Goal: Task Accomplishment & Management: Manage account settings

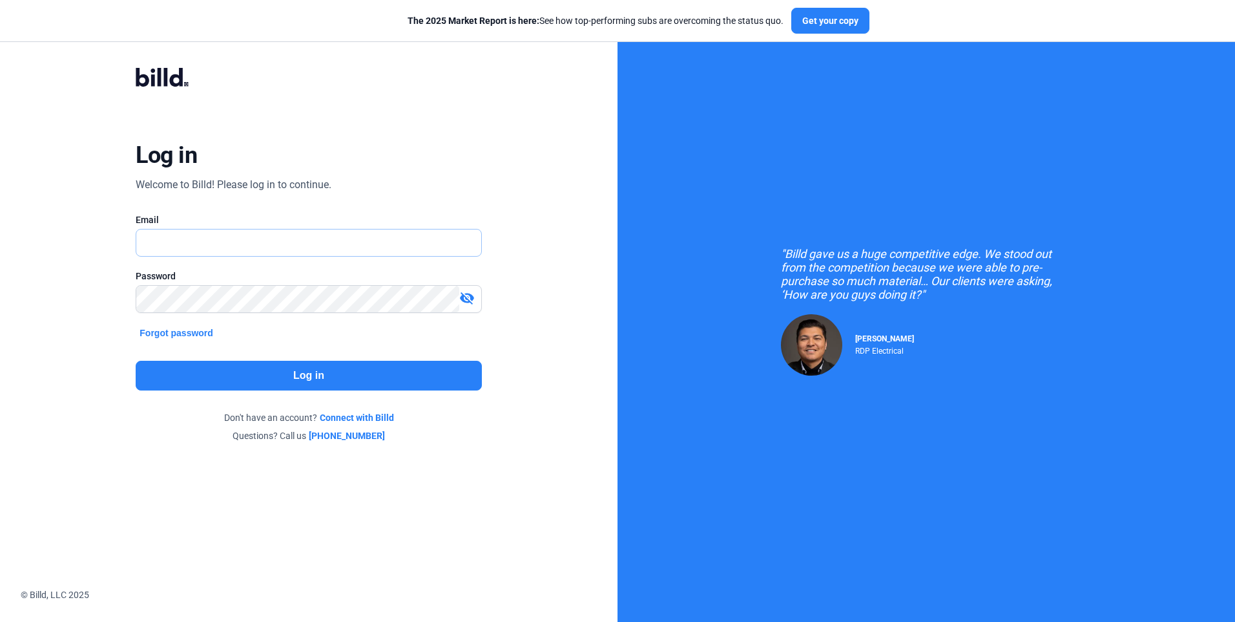
type input "[EMAIL_ADDRESS][DOMAIN_NAME]"
click at [299, 380] on button "Log in" at bounding box center [309, 376] width 346 height 30
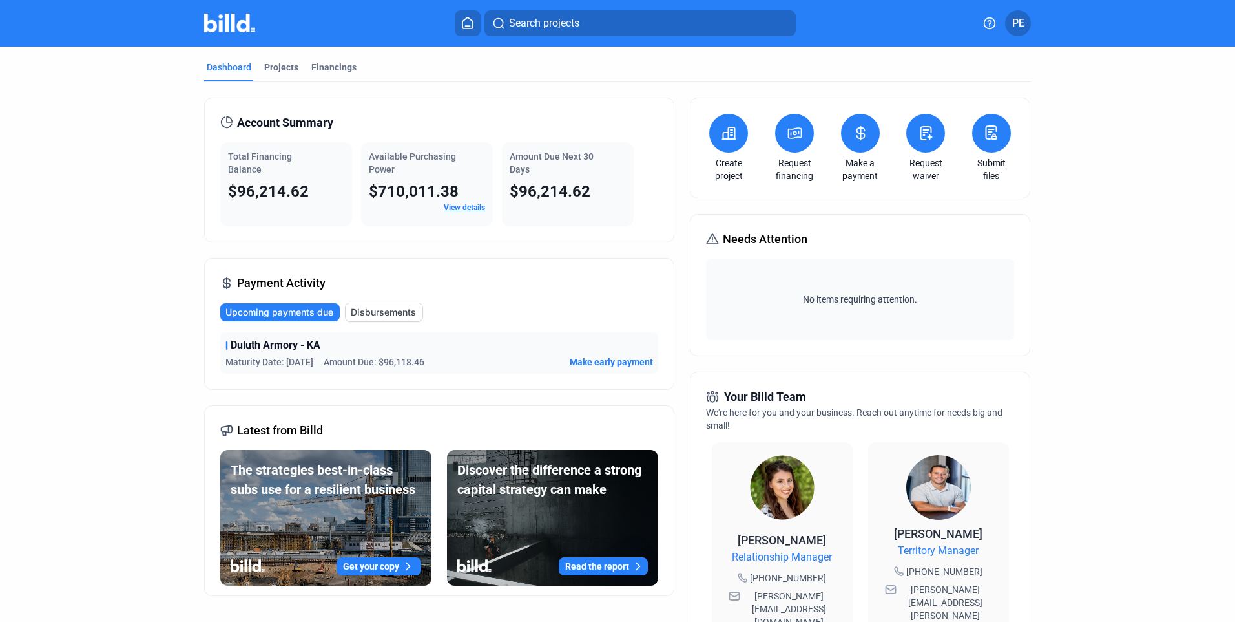
click at [1016, 28] on span "PE" at bounding box center [1018, 24] width 12 height 16
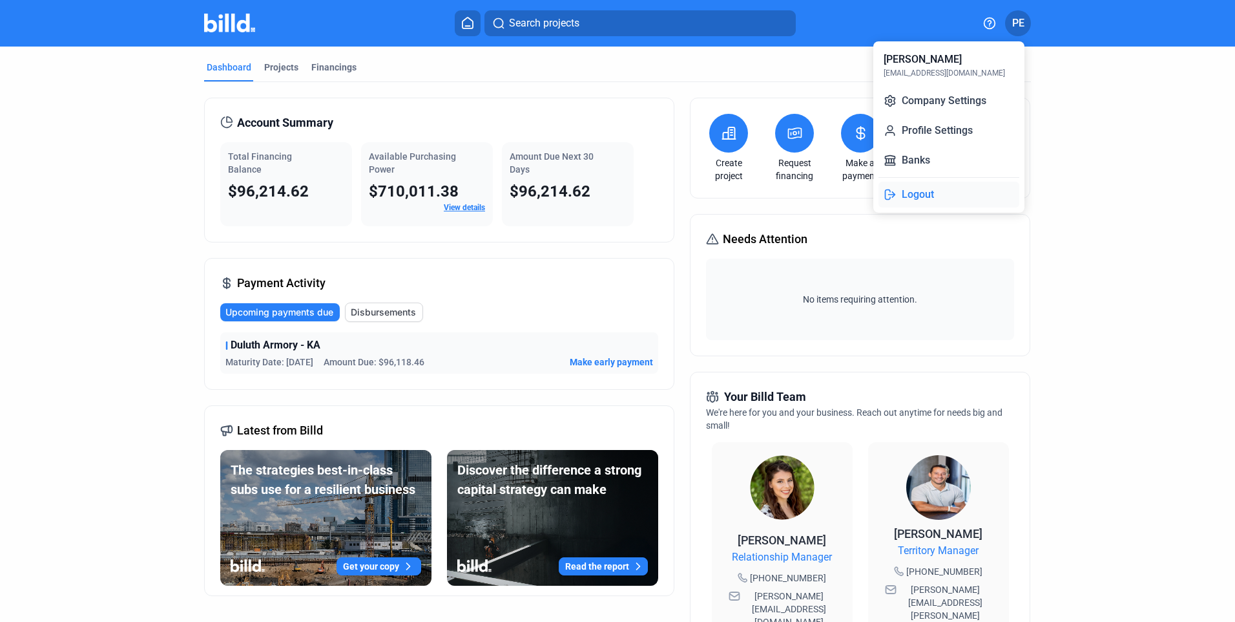
click at [920, 195] on button "Logout" at bounding box center [949, 195] width 141 height 26
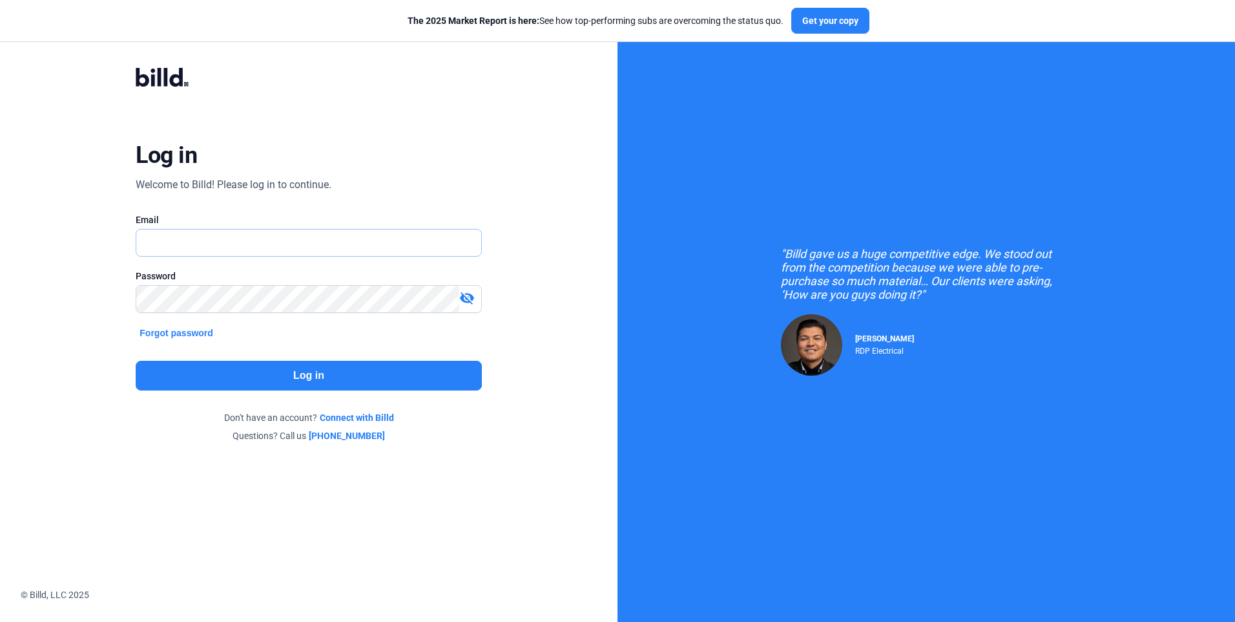
type input "[EMAIL_ADDRESS][DOMAIN_NAME]"
